Goal: Find specific page/section: Find specific page/section

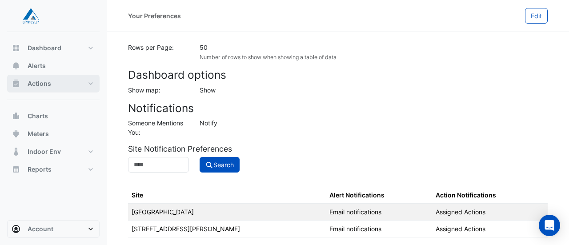
click at [64, 81] on button "Actions" at bounding box center [53, 84] width 92 height 18
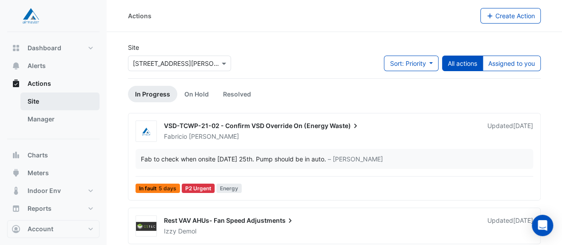
click at [48, 104] on link "Site" at bounding box center [59, 101] width 79 height 18
click at [58, 102] on link "Site" at bounding box center [59, 101] width 79 height 18
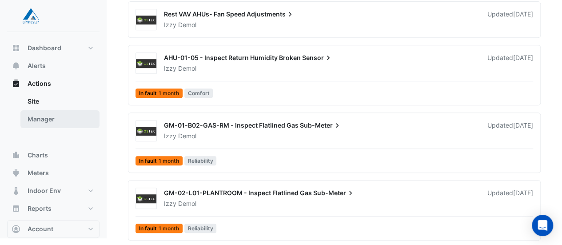
click at [53, 118] on link "Manager" at bounding box center [59, 119] width 79 height 18
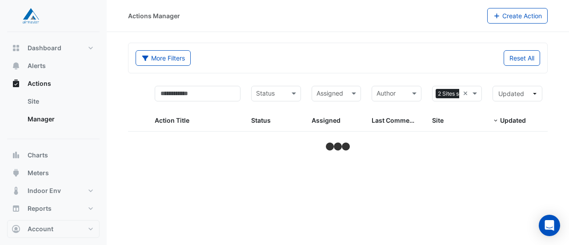
select select "**"
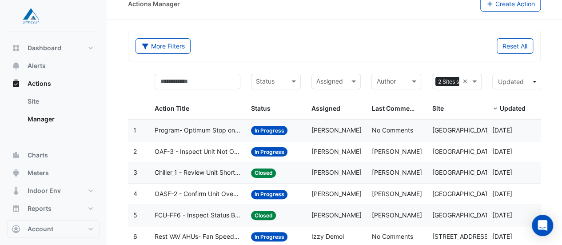
scroll to position [12, 0]
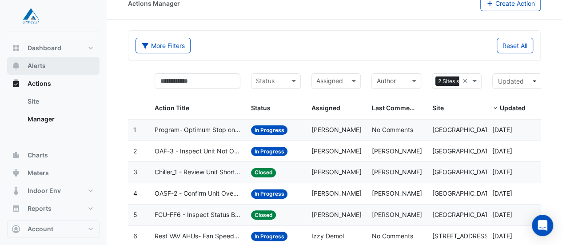
click at [38, 67] on span "Alerts" at bounding box center [37, 65] width 18 height 9
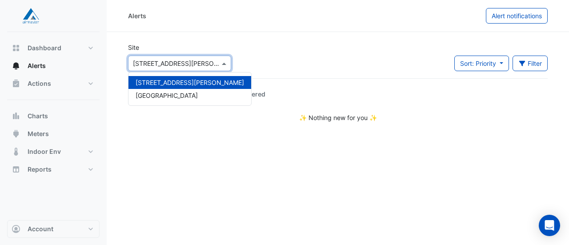
click at [228, 61] on span at bounding box center [225, 63] width 11 height 9
click at [169, 90] on div "[GEOGRAPHIC_DATA]" at bounding box center [189, 95] width 123 height 13
